Goal: Information Seeking & Learning: Learn about a topic

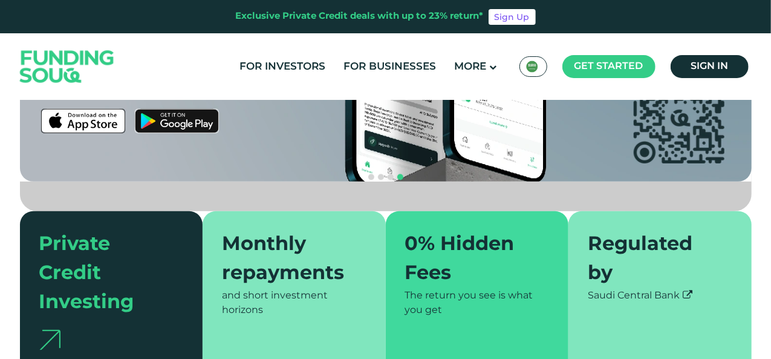
scroll to position [532, 0]
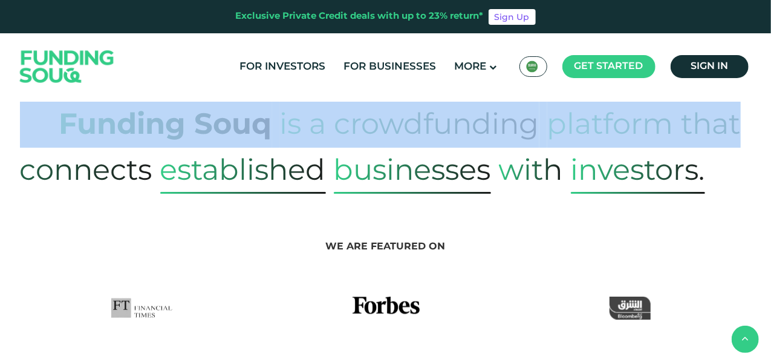
drag, startPoint x: 770, startPoint y: 112, endPoint x: 767, endPoint y: 69, distance: 43.1
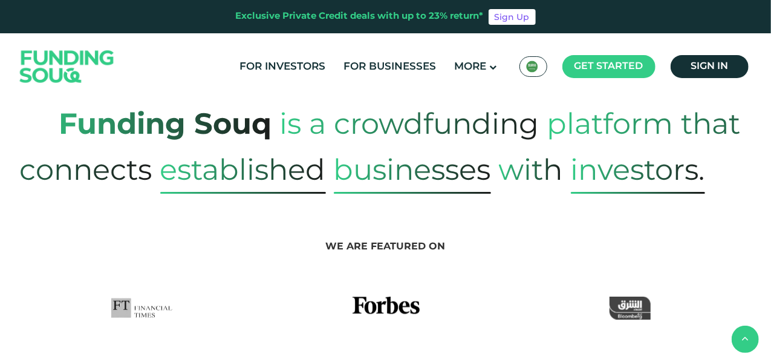
drag, startPoint x: 762, startPoint y: 79, endPoint x: 767, endPoint y: 69, distance: 11.4
click at [767, 69] on header "Exclusive Private Credit deals with up to 23% return* Sign Up For Investors For…" at bounding box center [385, 50] width 771 height 100
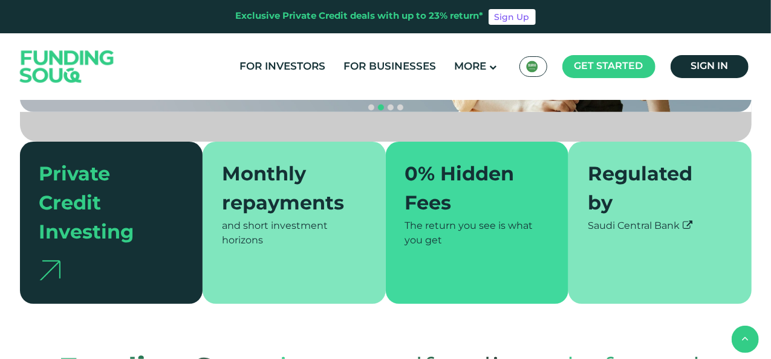
scroll to position [290, 0]
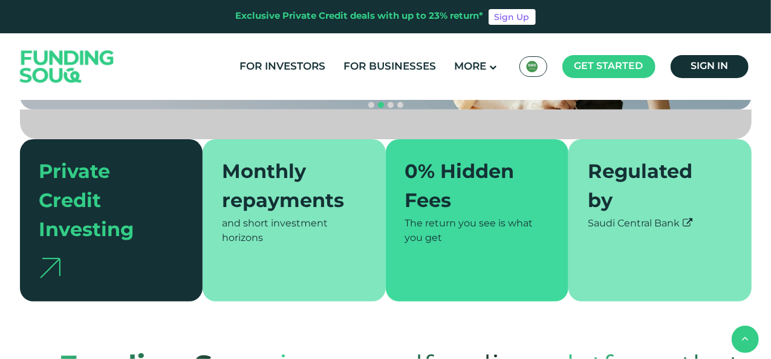
click at [272, 181] on div "Monthly repayments" at bounding box center [287, 187] width 130 height 58
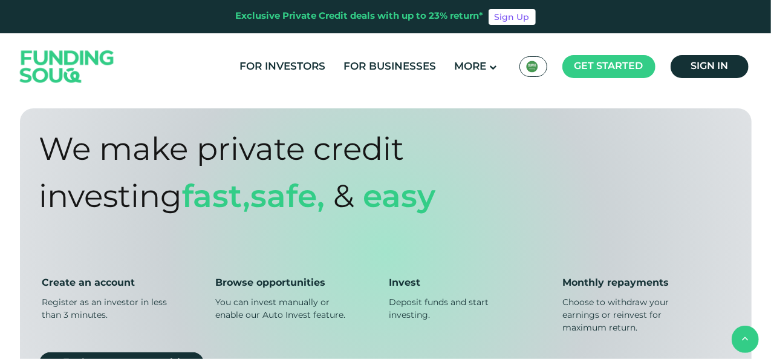
scroll to position [943, 0]
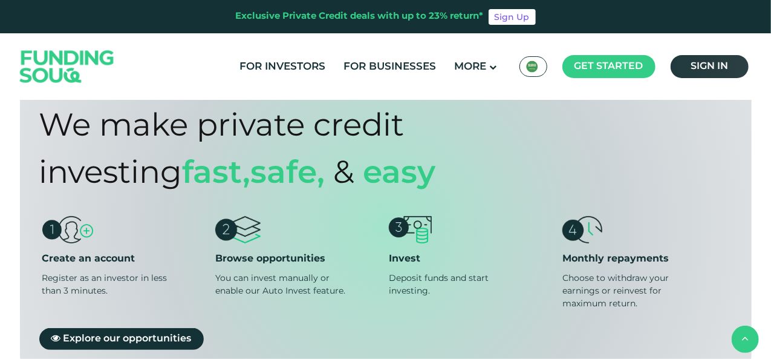
click at [706, 66] on span "Sign in" at bounding box center [709, 66] width 37 height 9
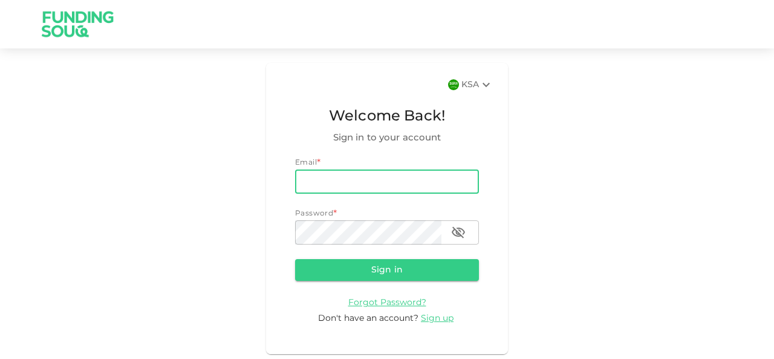
click at [371, 181] on input "email" at bounding box center [387, 181] width 184 height 24
type input "ash.chowdhury@yahoo.co.uk"
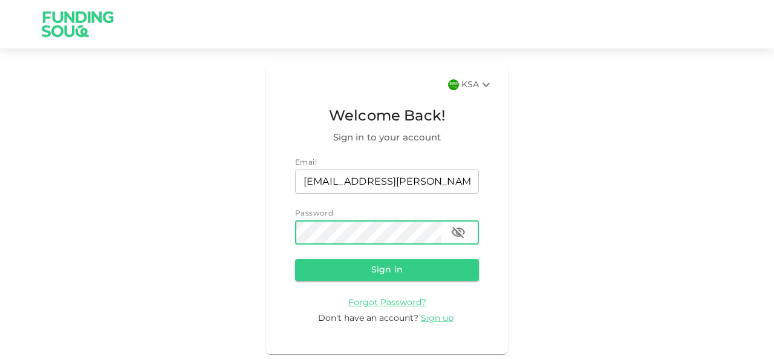
click at [295, 259] on button "Sign in" at bounding box center [387, 270] width 184 height 22
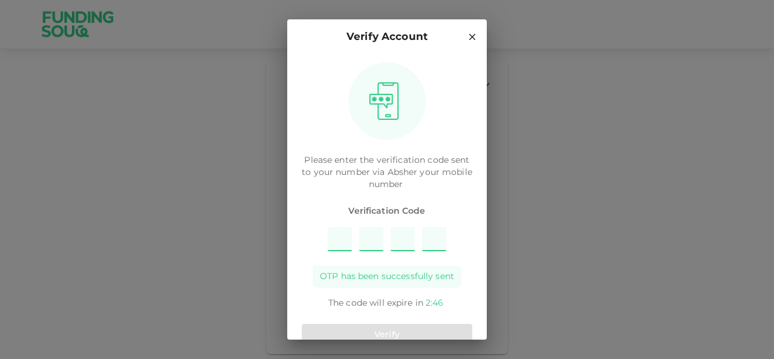
type input "3"
type input "4"
type input "8"
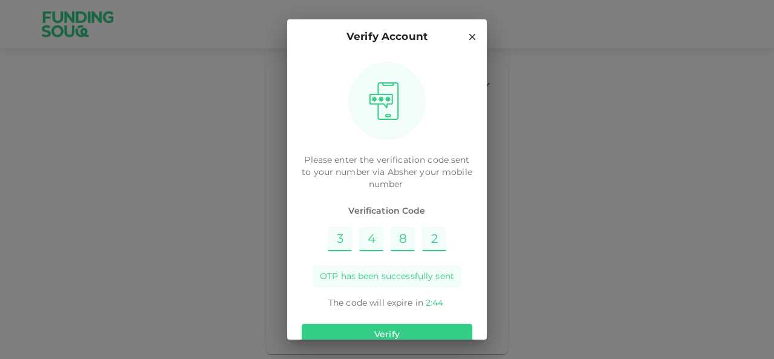
type input "2"
click at [377, 336] on button "Verify" at bounding box center [387, 335] width 171 height 22
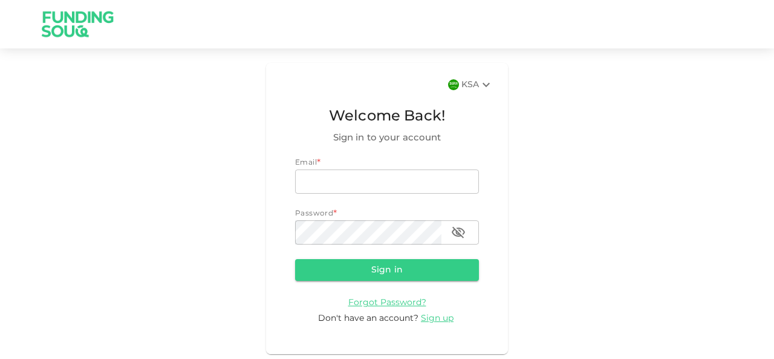
click at [754, 152] on div "KSA Welcome Back! Sign in to your account Email * email email Password * passwo…" at bounding box center [387, 208] width 774 height 291
click at [538, 227] on div "KSA Welcome Back! Sign in to your account Email * email email Password * passwo…" at bounding box center [387, 208] width 774 height 291
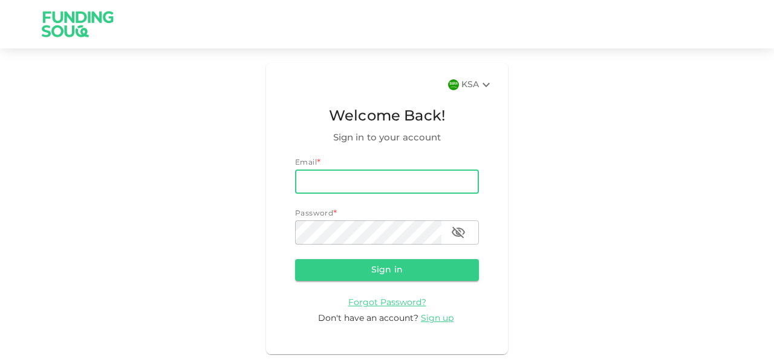
click at [397, 192] on input "email" at bounding box center [387, 181] width 184 height 24
type input "ash.chowdhury@yahoo.co.uk"
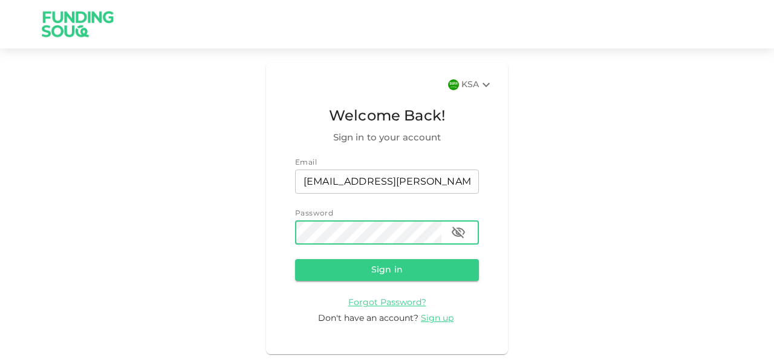
click at [295, 259] on button "Sign in" at bounding box center [387, 270] width 184 height 22
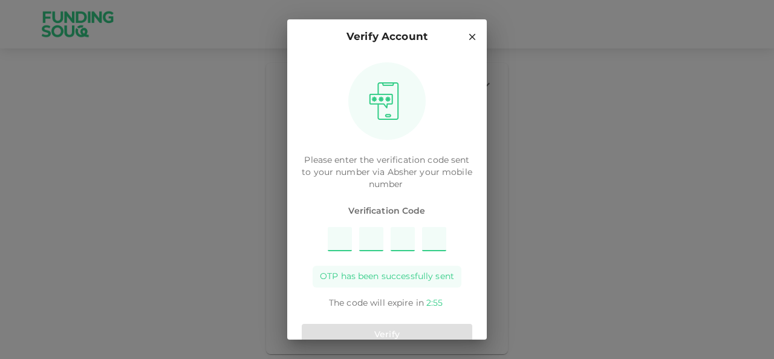
type input "3"
type input "4"
type input "7"
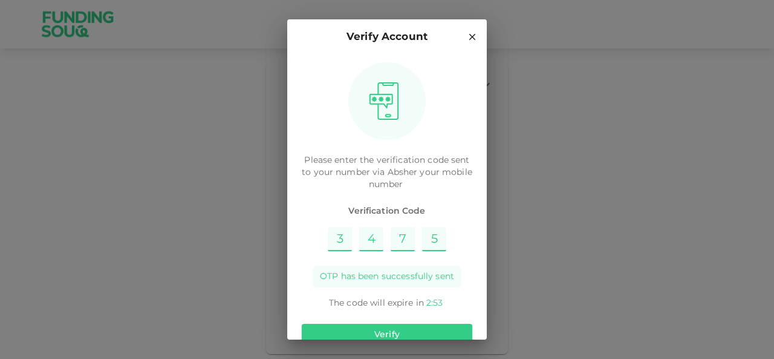
type input "5"
click at [392, 334] on button "Verify" at bounding box center [387, 335] width 171 height 22
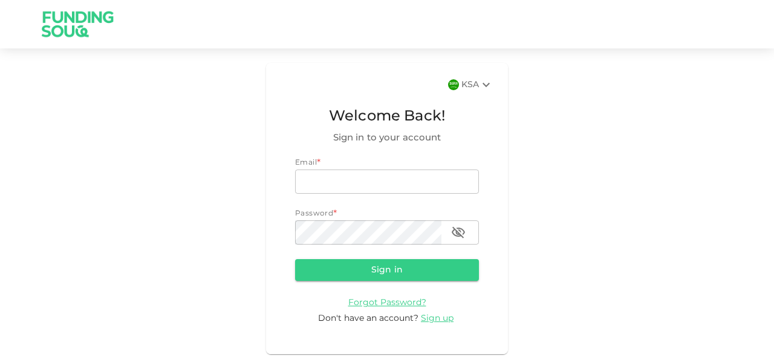
click at [501, 295] on div "KSA Welcome Back! Sign in to your account Email * email email Password * passwo…" at bounding box center [387, 208] width 242 height 291
click at [643, 226] on div "KSA Welcome Back! Sign in to your account Email * email email Password * passwo…" at bounding box center [387, 208] width 774 height 291
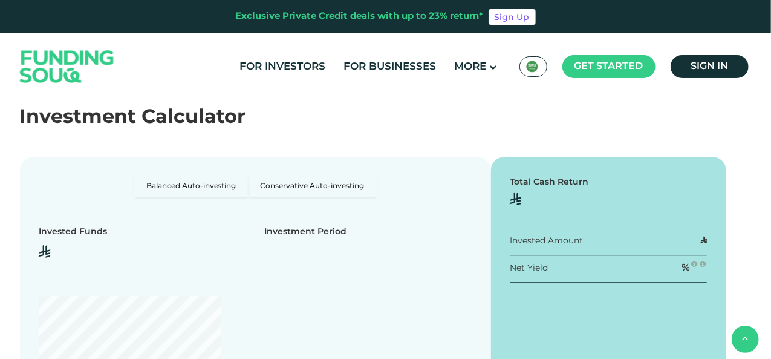
scroll to position [1531, 0]
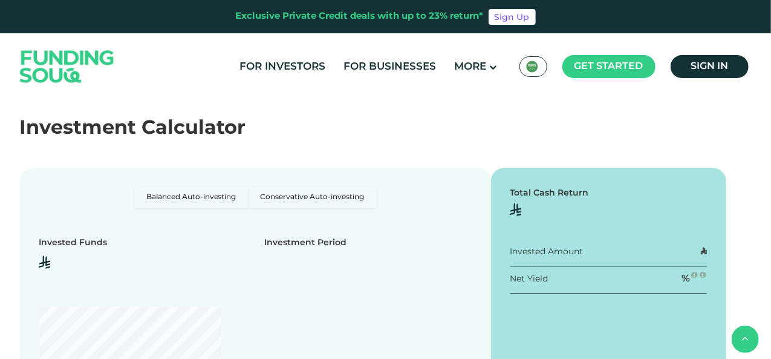
scroll to position [1483, 0]
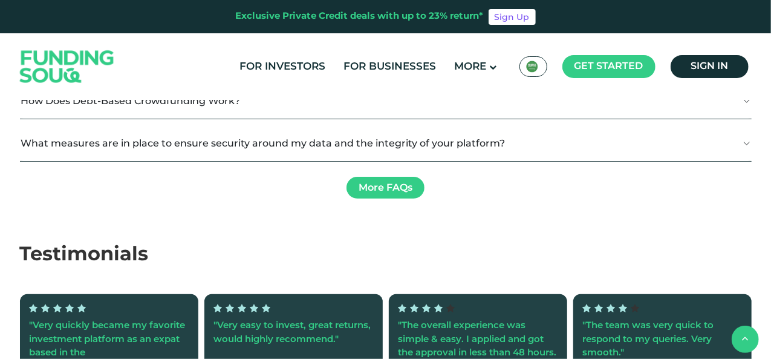
type tc-range-slider "4"
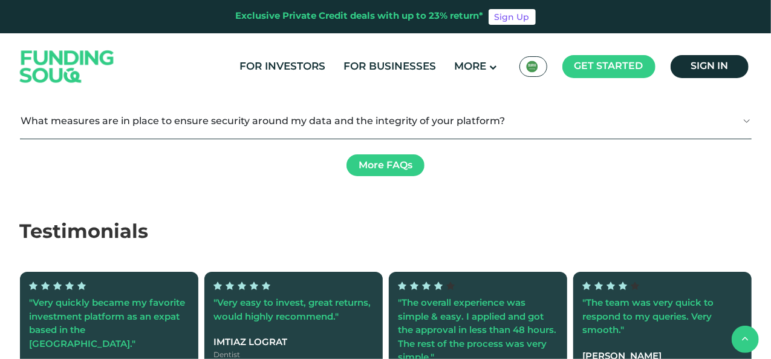
scroll to position [2160, 0]
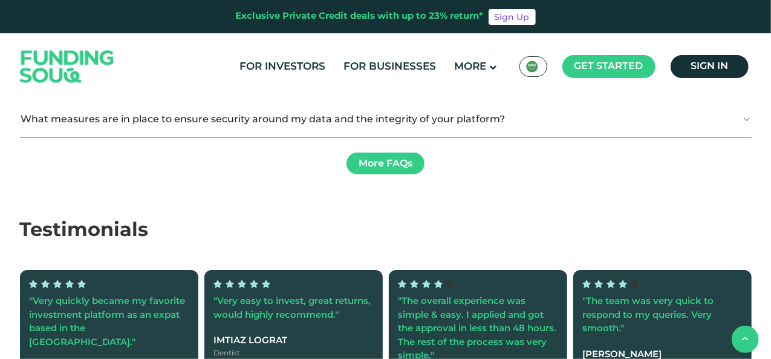
radio input "true"
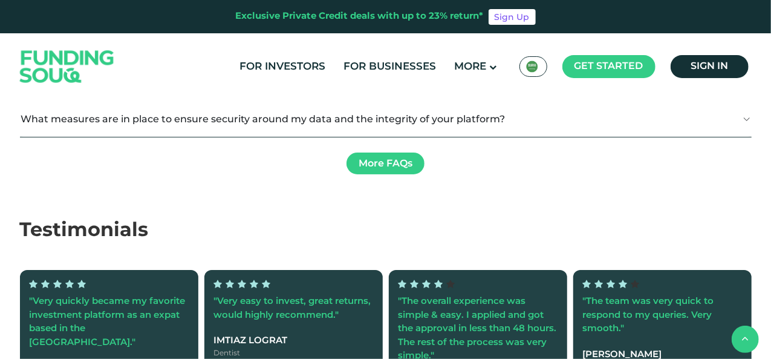
radio input "true"
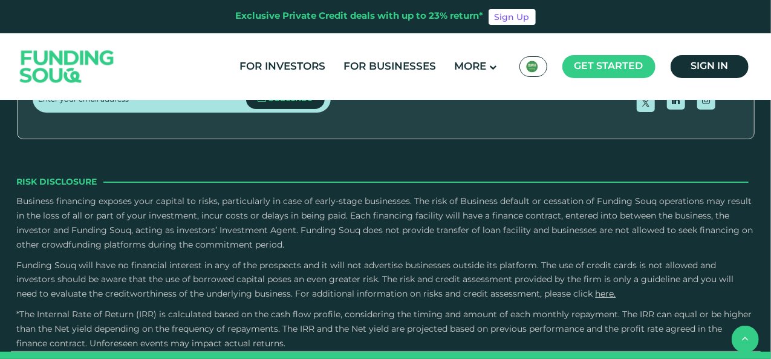
scroll to position [3006, 0]
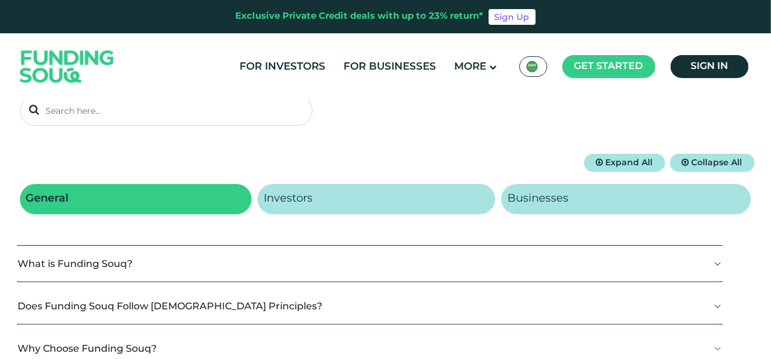
scroll to position [121, 0]
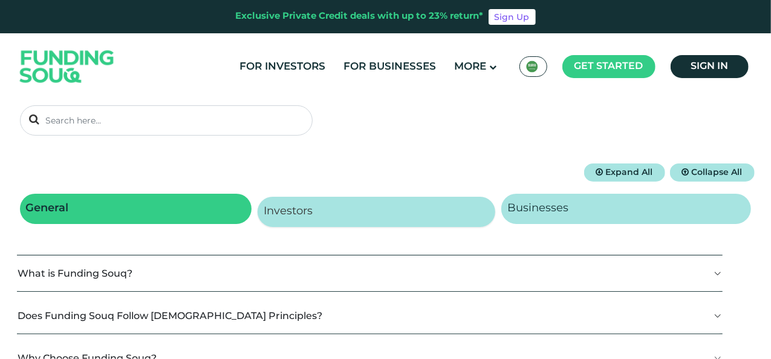
click at [330, 213] on link "Investors" at bounding box center [377, 212] width 238 height 30
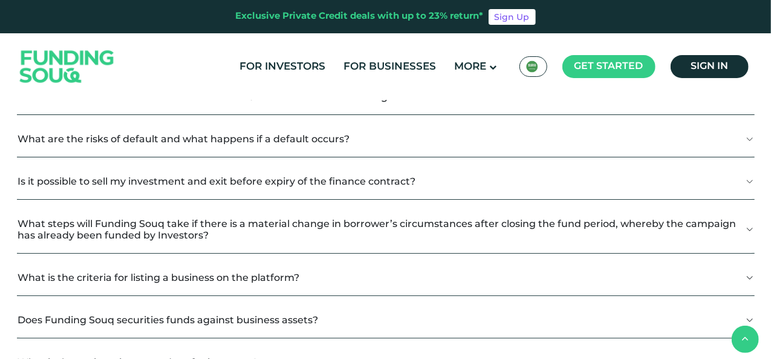
scroll to position [339, 0]
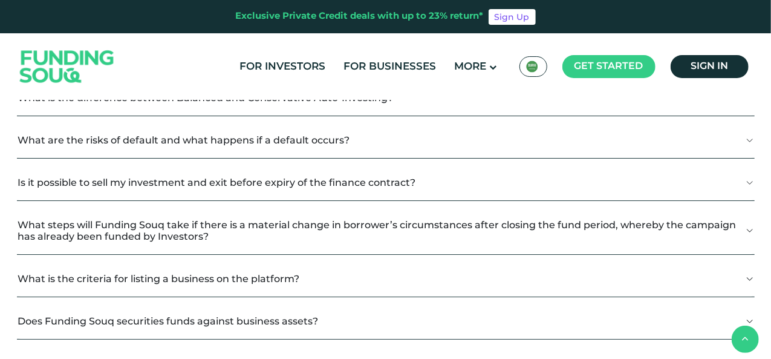
click at [752, 183] on button "Is it possible to sell my investment and exit before expiry of the finance cont…" at bounding box center [386, 182] width 738 height 36
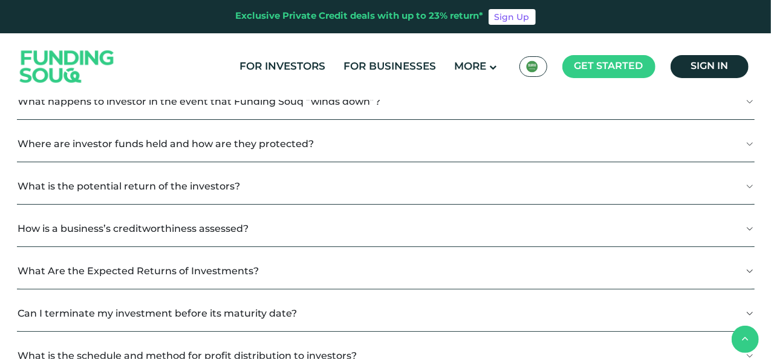
scroll to position [774, 0]
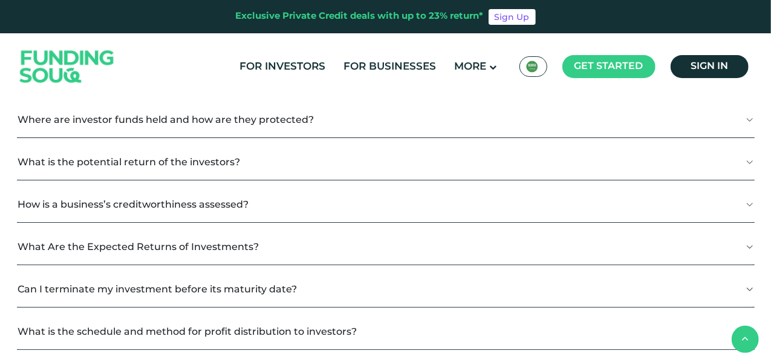
click at [750, 160] on button "What is the potential return of the investors?" at bounding box center [386, 162] width 738 height 36
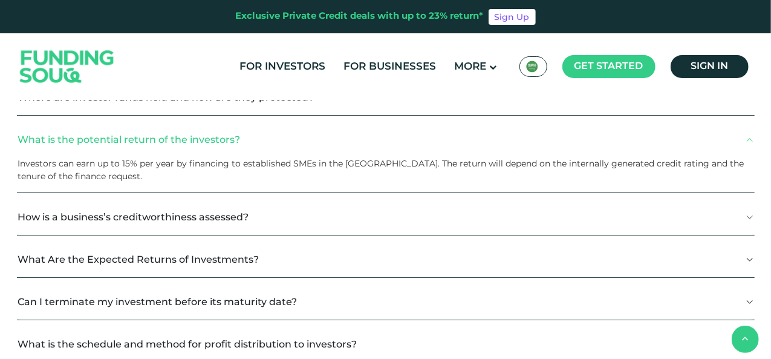
scroll to position [798, 0]
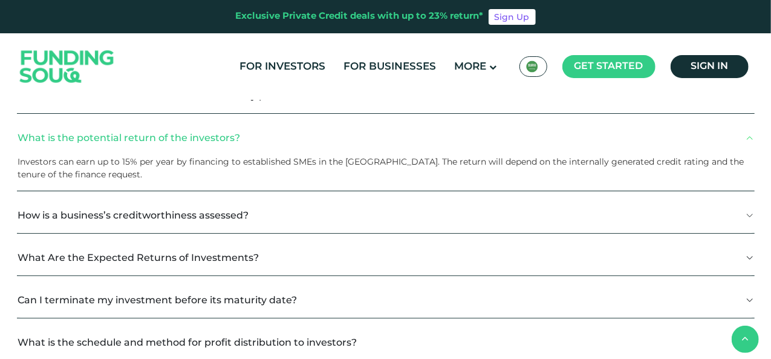
click at [746, 255] on button "What Are the Expected Returns of Investments?" at bounding box center [386, 257] width 738 height 36
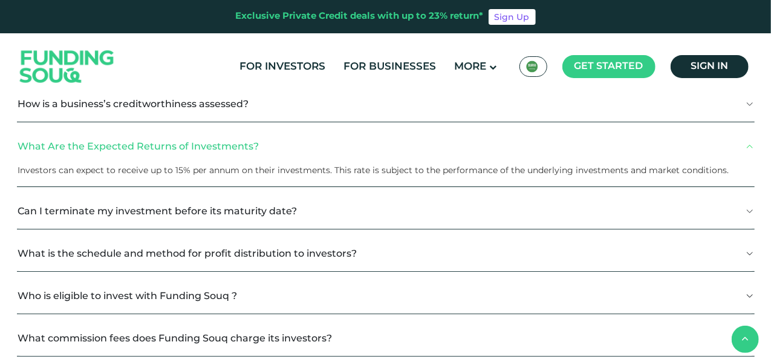
scroll to position [919, 0]
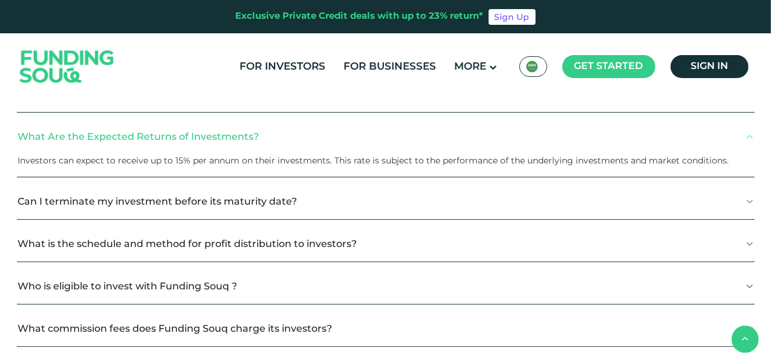
click at [747, 239] on button "What is the schedule and method for profit distribution to investors?" at bounding box center [386, 244] width 738 height 36
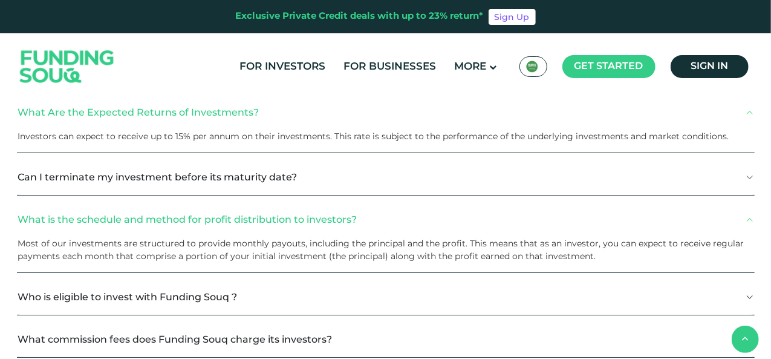
scroll to position [1016, 0]
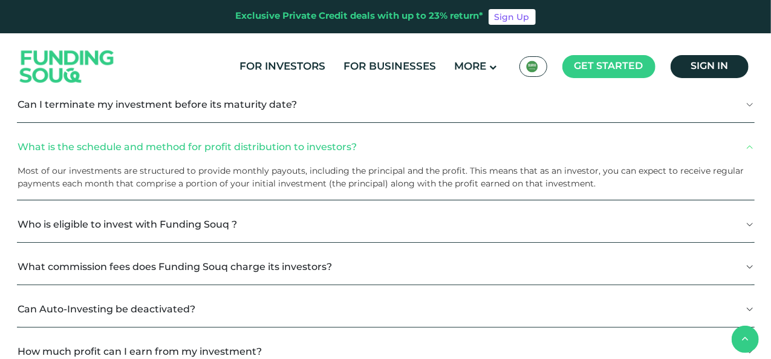
click at [749, 212] on button "Who is eligible to invest with Funding Souq ?" at bounding box center [386, 224] width 738 height 36
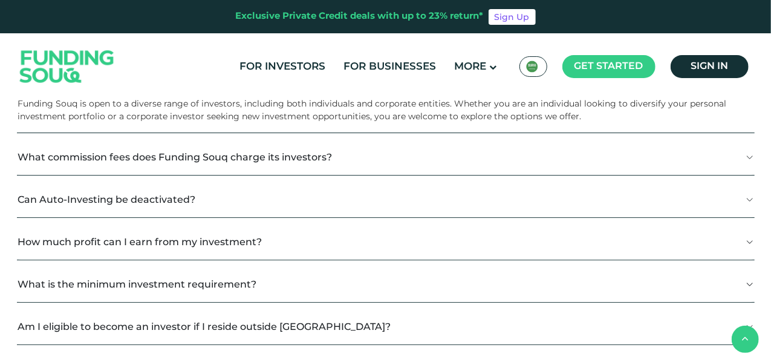
scroll to position [1161, 0]
click at [748, 195] on button "Can Auto-Investing be deactivated?" at bounding box center [386, 199] width 738 height 36
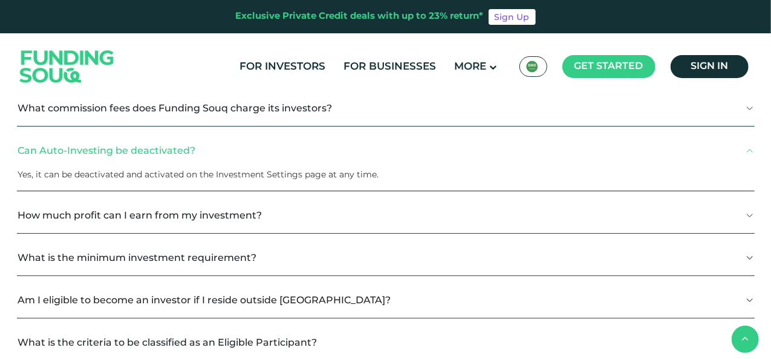
scroll to position [1234, 0]
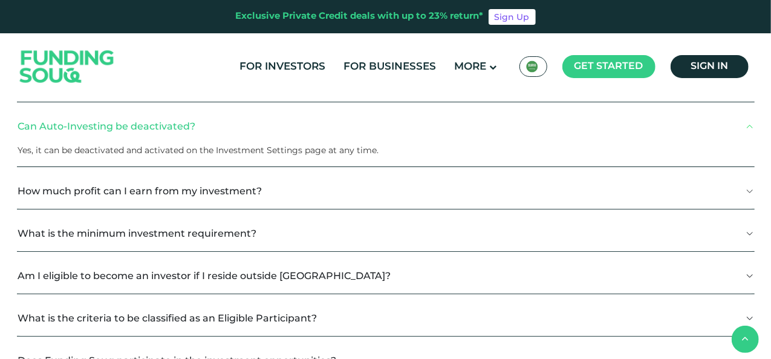
click at [751, 188] on button "How much profit can I earn from my investment?" at bounding box center [386, 191] width 738 height 36
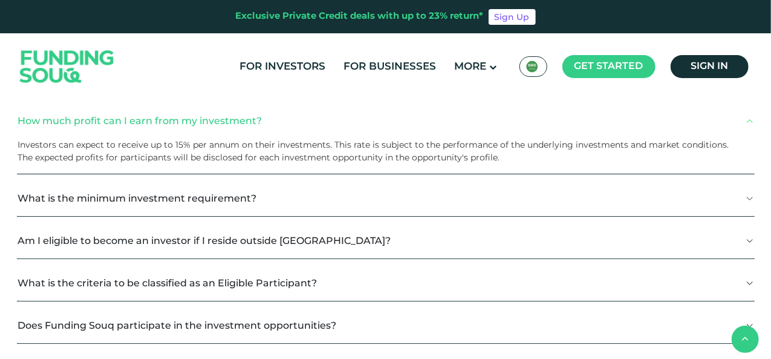
scroll to position [1306, 0]
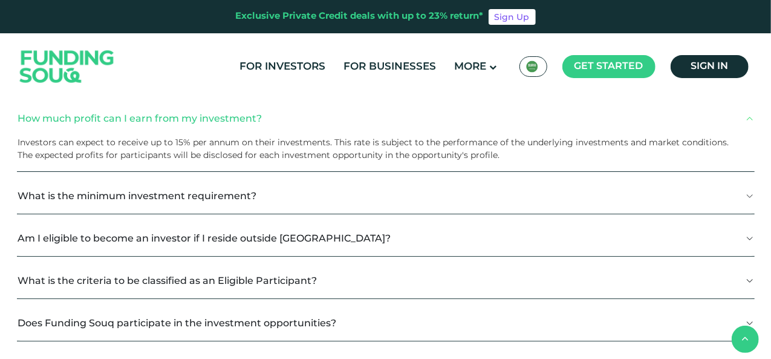
click at [753, 192] on button "What is the minimum investment requirement?" at bounding box center [386, 196] width 738 height 36
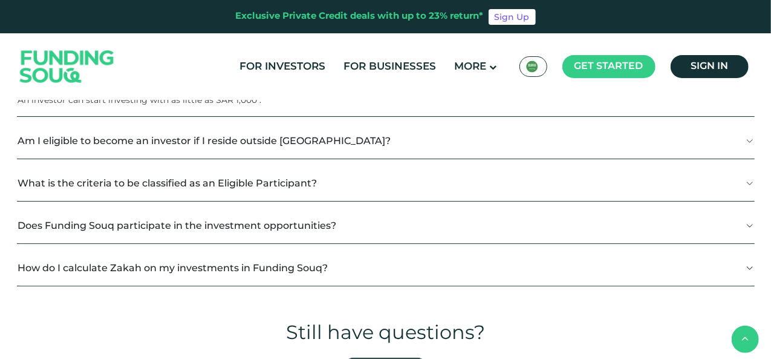
scroll to position [1427, 0]
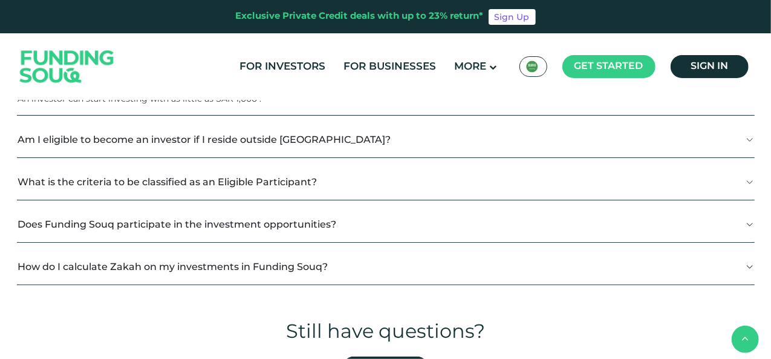
click at [747, 193] on button "What is the criteria to be classified as an Eligible Participant?" at bounding box center [386, 182] width 738 height 36
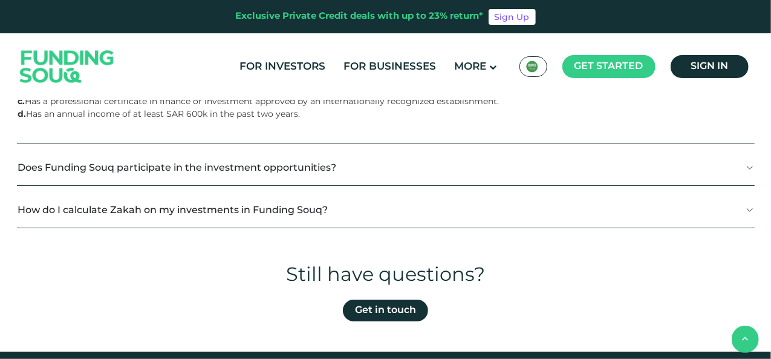
scroll to position [1572, 0]
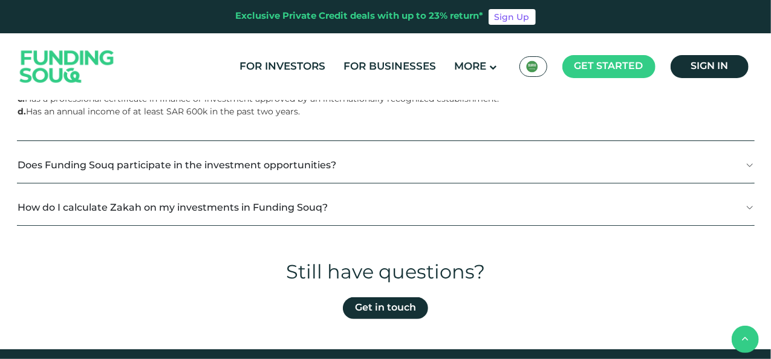
click at [743, 166] on button "Does Funding Souq participate in the investment opportunities?" at bounding box center [386, 165] width 738 height 36
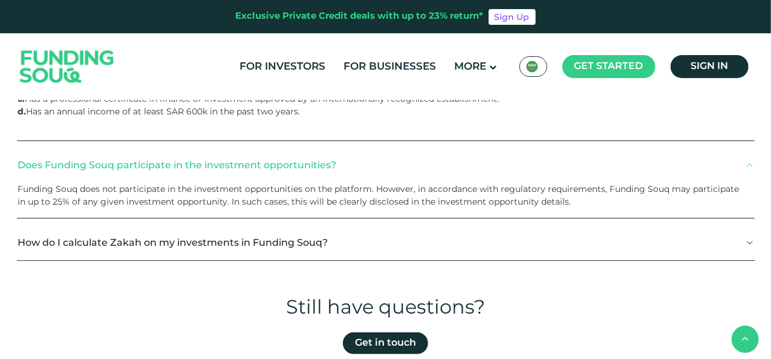
click at [749, 243] on button "How do I calculate Zakah on my investments in Funding Souq?" at bounding box center [386, 242] width 738 height 36
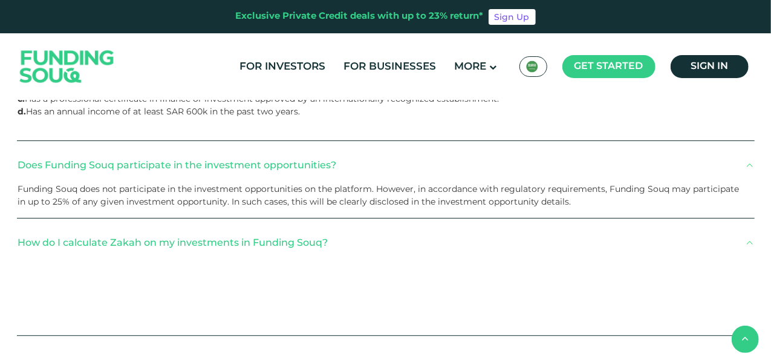
click at [749, 239] on button "How do I calculate Zakah on my investments in Funding Souq?" at bounding box center [386, 242] width 738 height 36
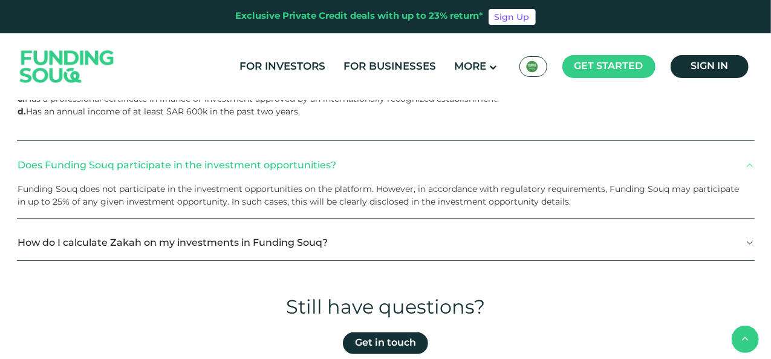
click at [749, 239] on button "How do I calculate Zakah on my investments in Funding Souq?" at bounding box center [386, 242] width 738 height 36
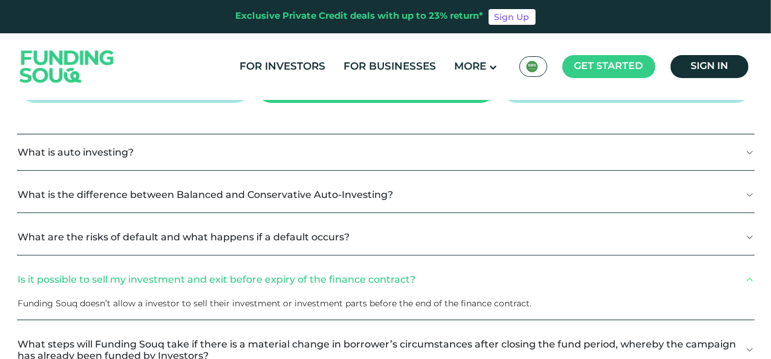
scroll to position [266, 0]
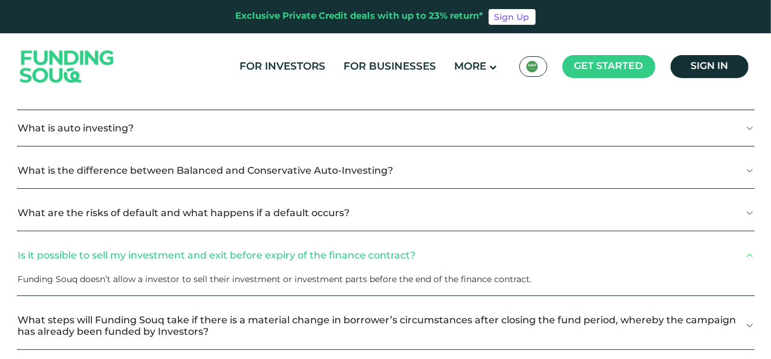
click at [751, 125] on button "What is auto investing?" at bounding box center [386, 128] width 738 height 36
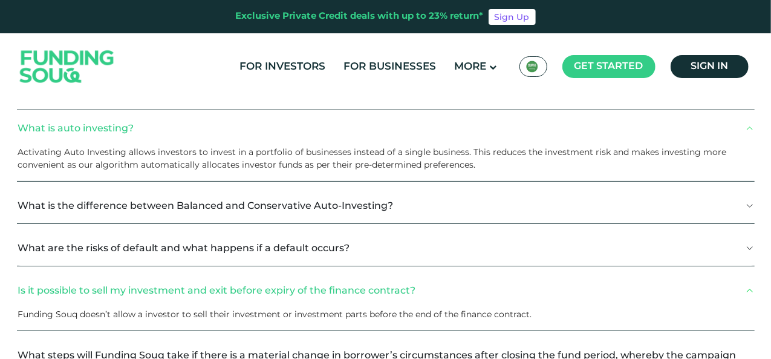
click at [750, 206] on button "What is the difference between Balanced and Conservative Auto-Investing?" at bounding box center [386, 205] width 738 height 36
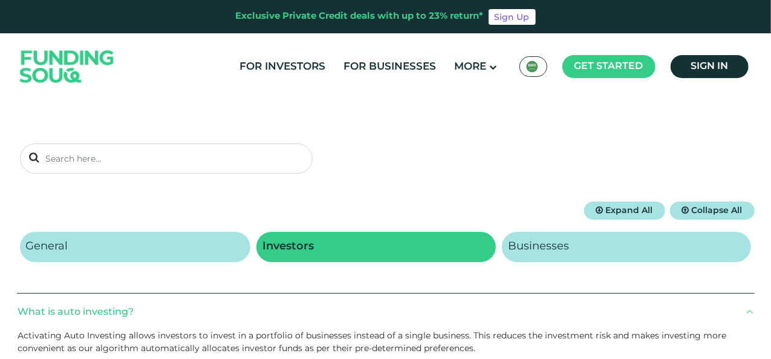
scroll to position [76, 0]
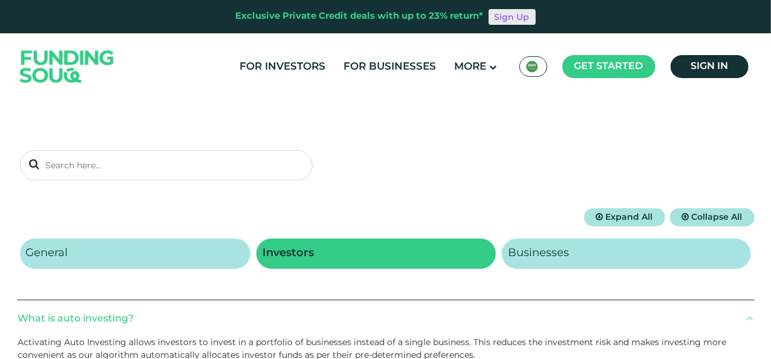
click at [512, 19] on link "Sign Up" at bounding box center [512, 17] width 47 height 16
